Goal: Transaction & Acquisition: Purchase product/service

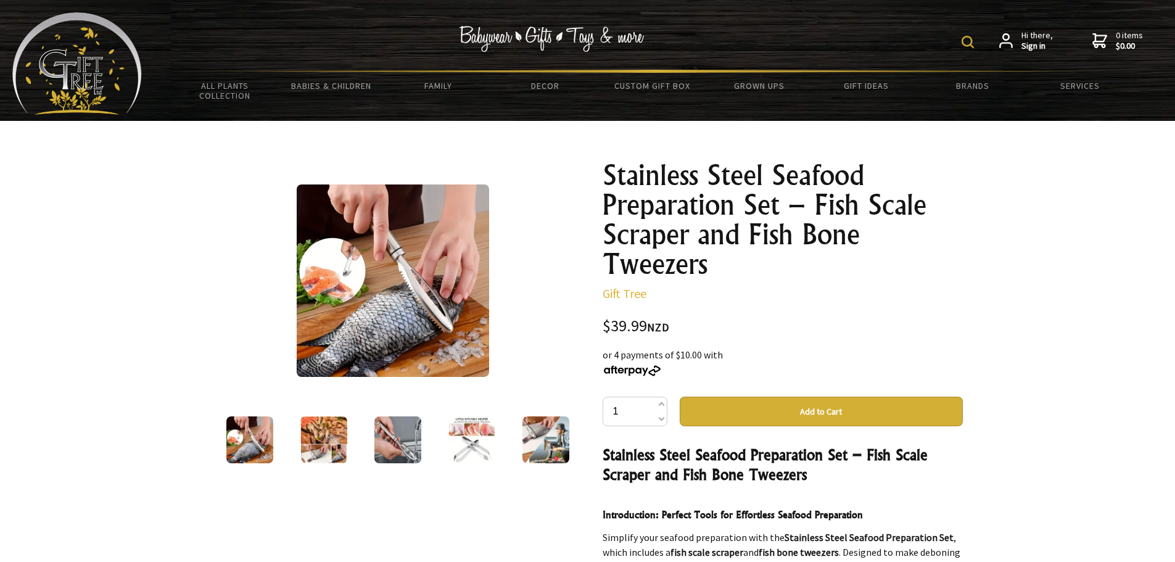
click at [482, 455] on img at bounding box center [471, 439] width 47 height 47
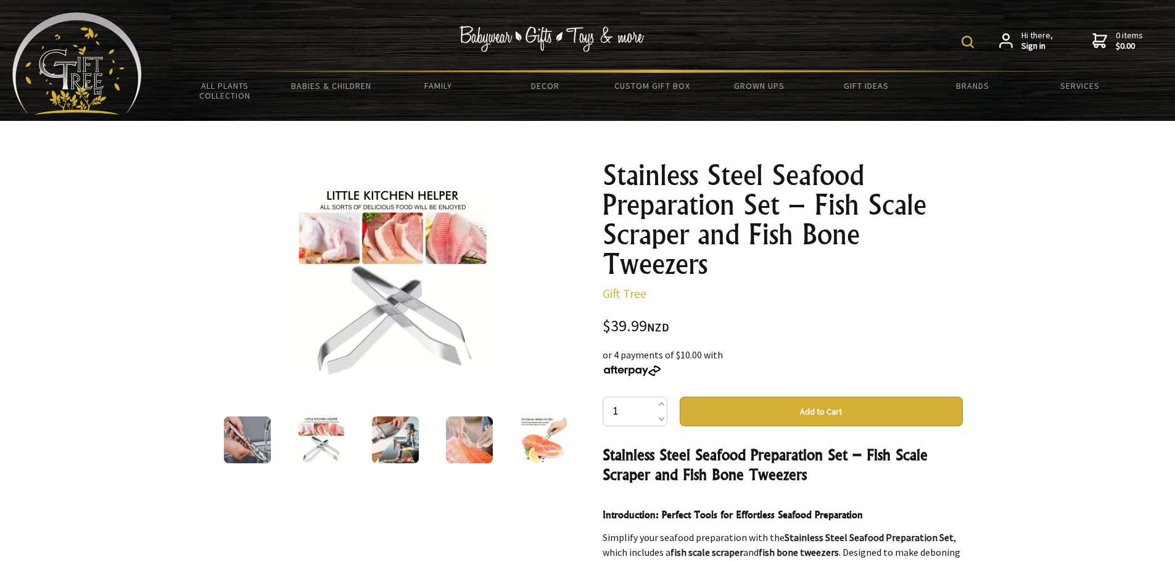
click at [246, 431] on img at bounding box center [247, 439] width 47 height 47
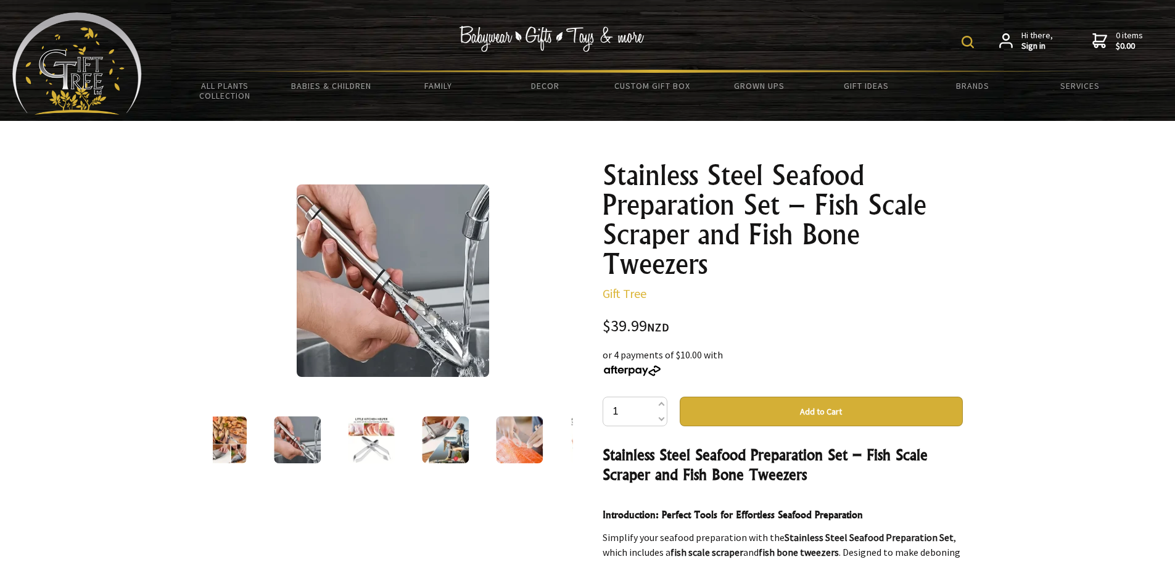
click at [231, 437] on img at bounding box center [223, 439] width 47 height 47
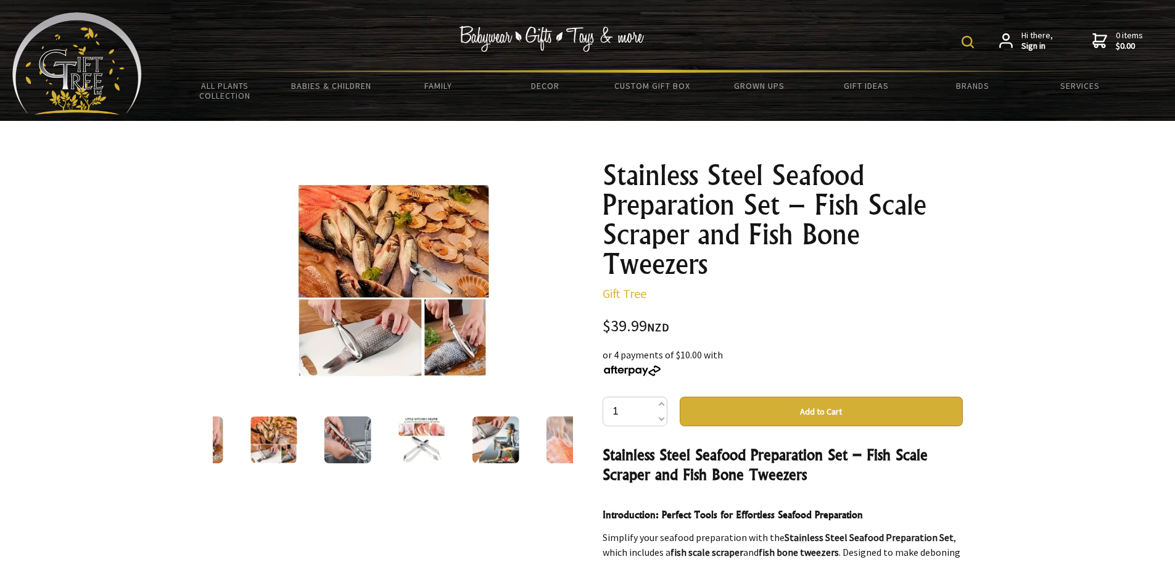
click at [493, 434] on img at bounding box center [495, 439] width 47 height 47
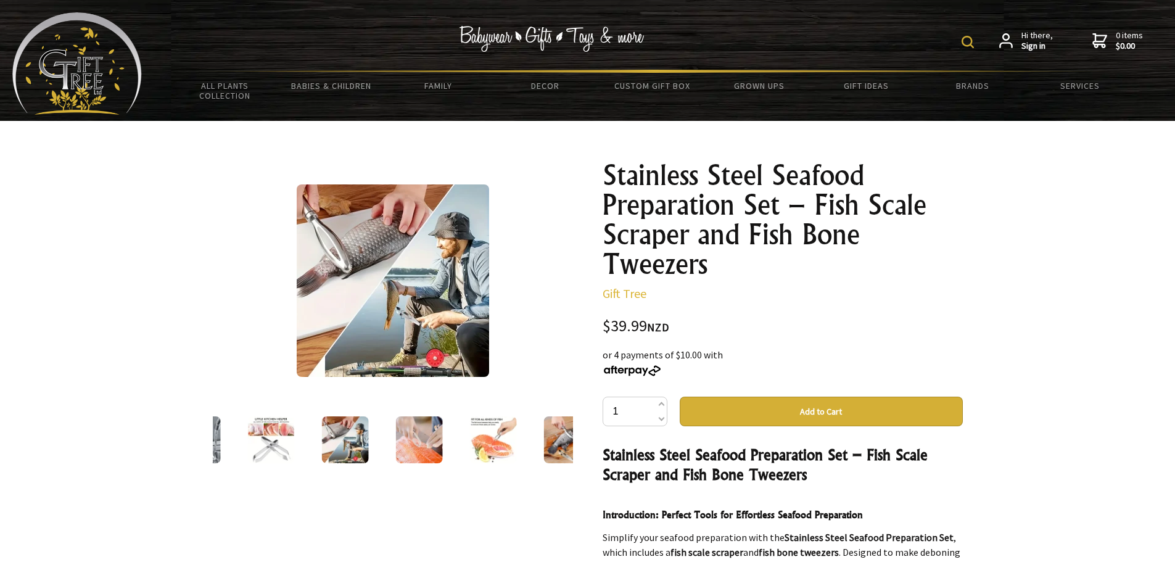
click at [426, 446] on img at bounding box center [418, 439] width 47 height 47
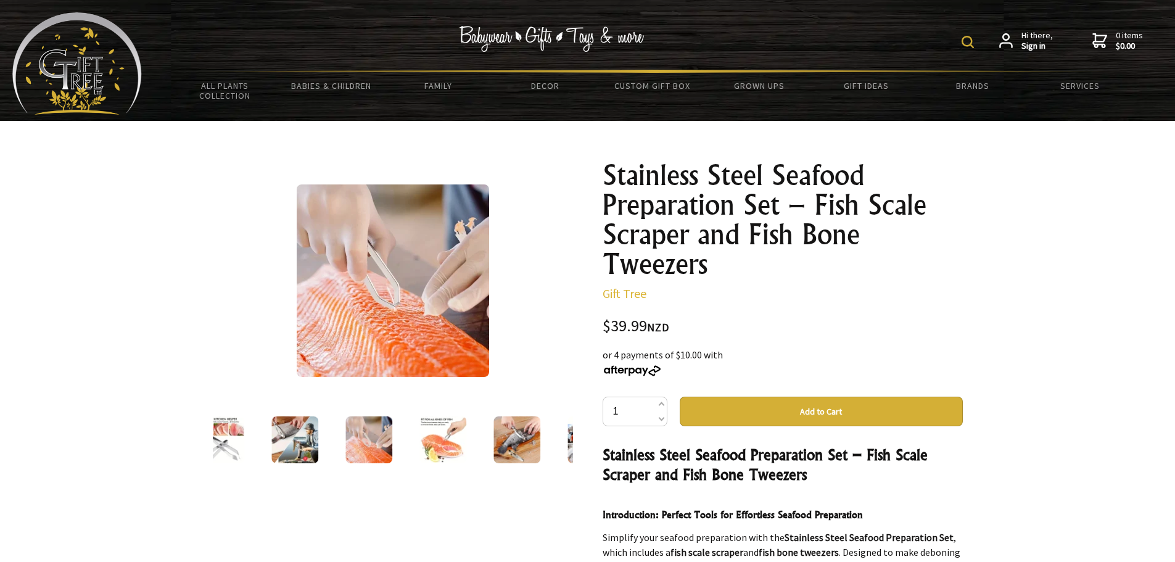
click at [465, 440] on img at bounding box center [442, 439] width 47 height 47
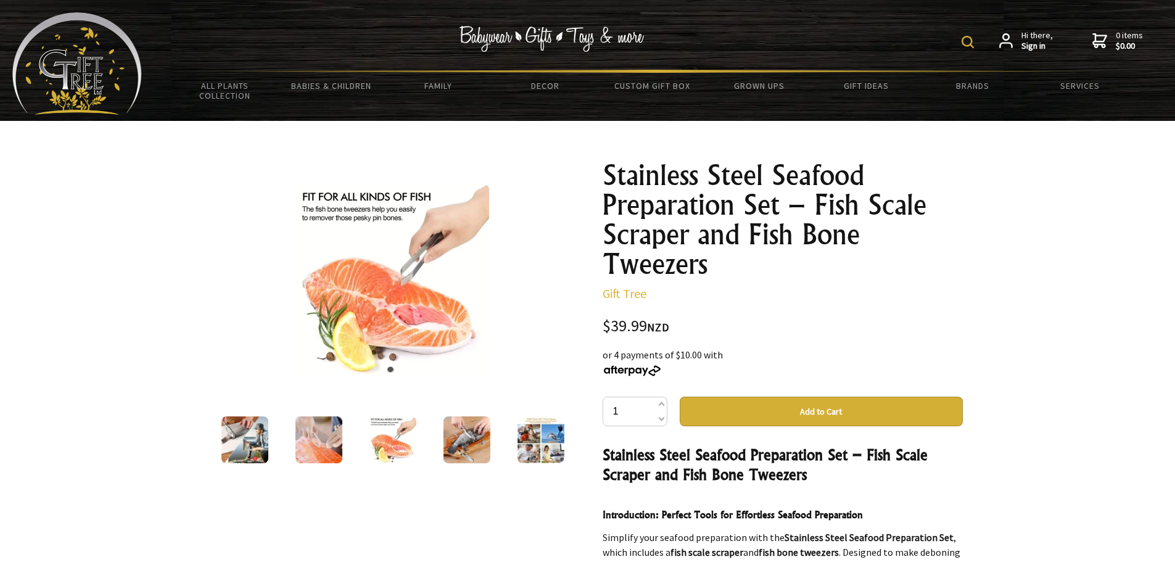
click at [487, 437] on img at bounding box center [467, 439] width 47 height 47
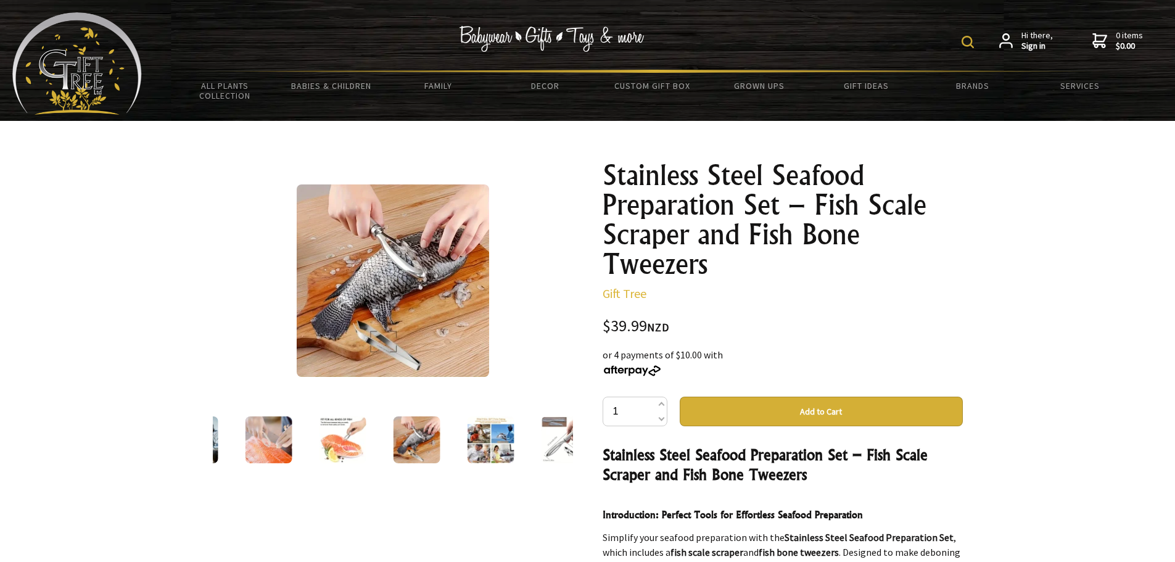
click at [490, 436] on img at bounding box center [490, 439] width 47 height 47
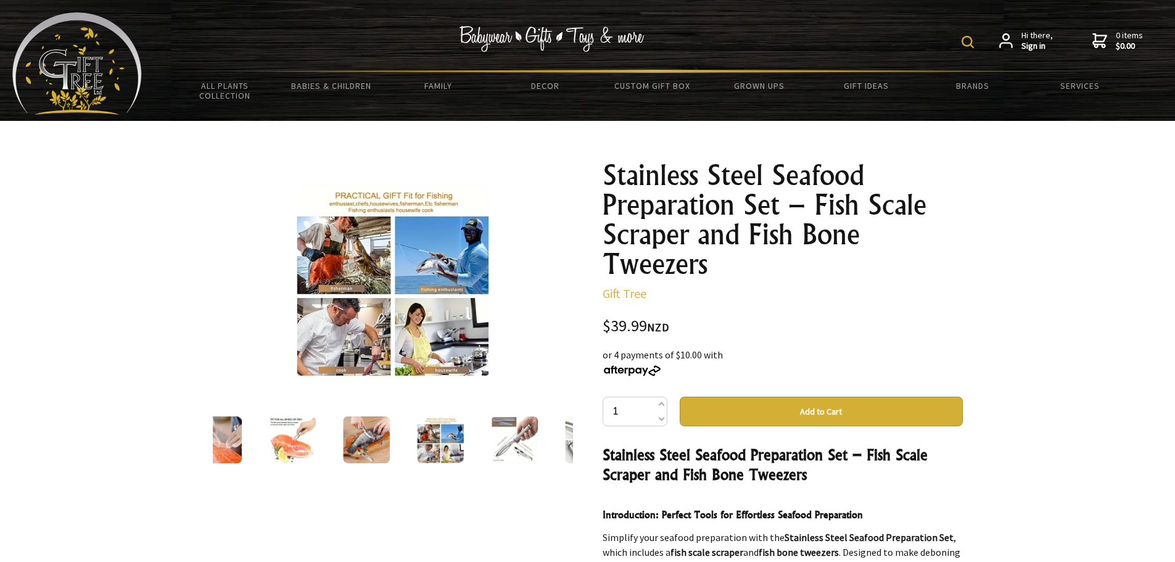
click at [529, 439] on img at bounding box center [514, 439] width 47 height 47
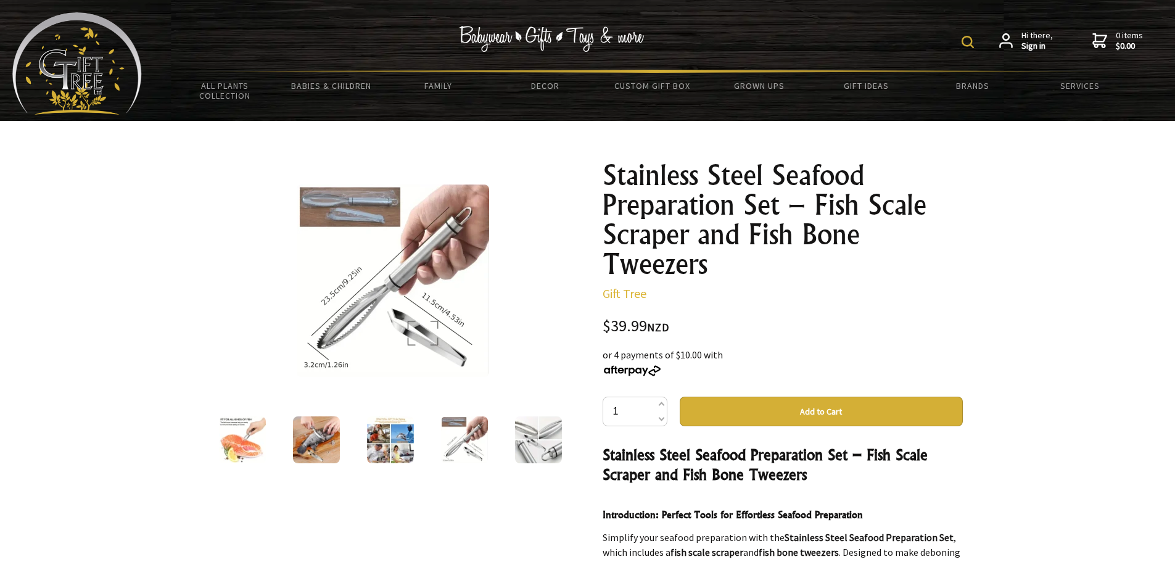
click at [527, 439] on img at bounding box center [538, 439] width 47 height 47
